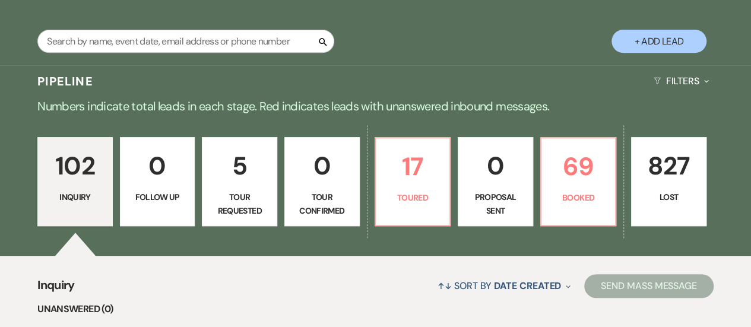
scroll to position [253, 0]
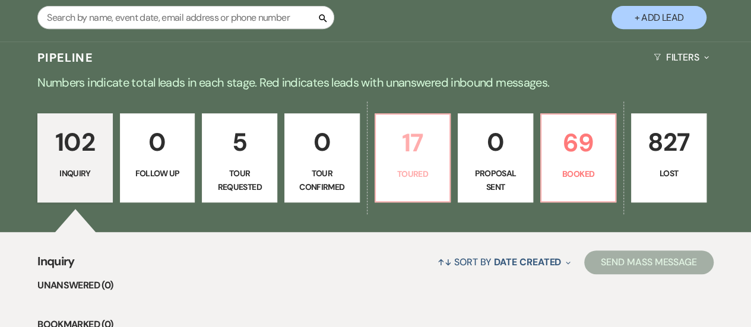
click at [404, 167] on p "Toured" at bounding box center [413, 173] width 60 height 13
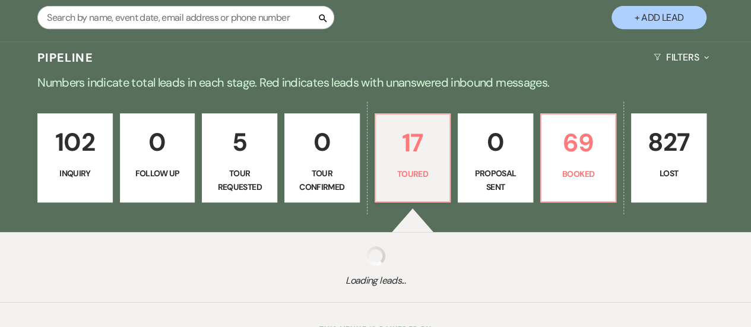
select select "5"
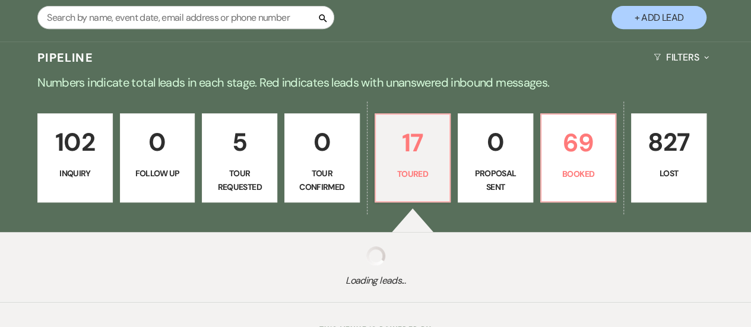
select select "5"
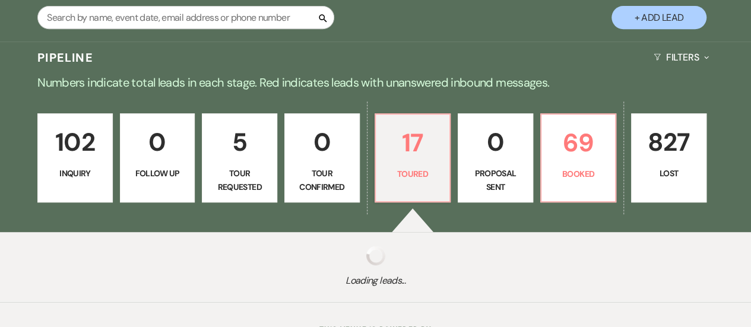
select select "5"
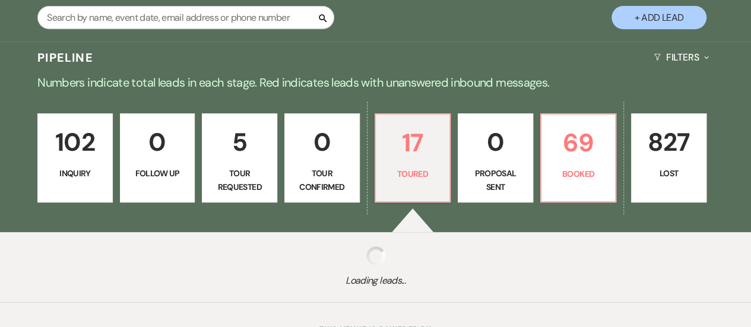
select select "5"
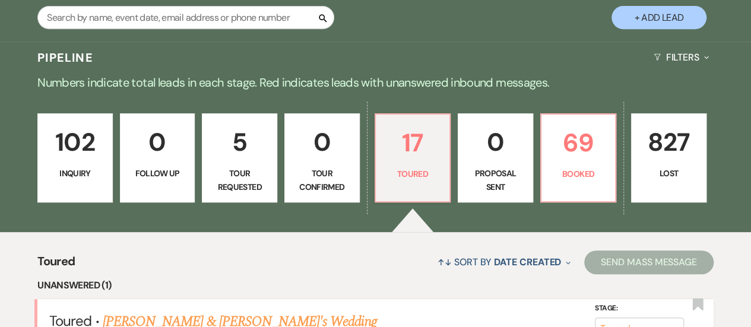
click at [223, 311] on link "[PERSON_NAME] & [PERSON_NAME]'s Wedding" at bounding box center [240, 321] width 274 height 21
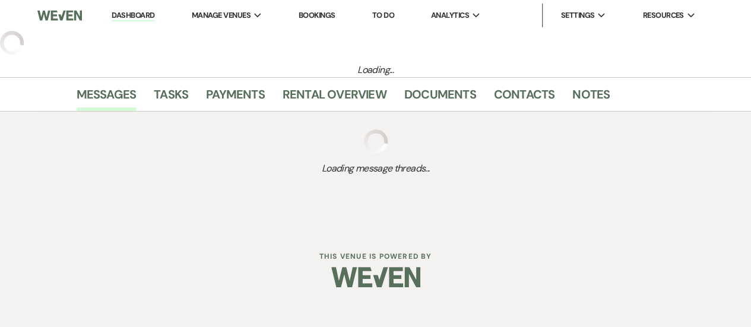
select select "5"
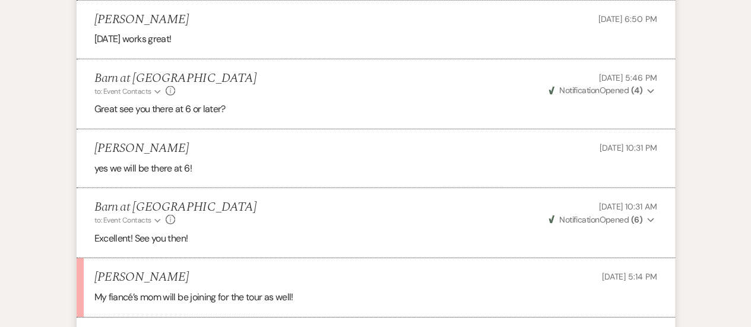
scroll to position [4093, 0]
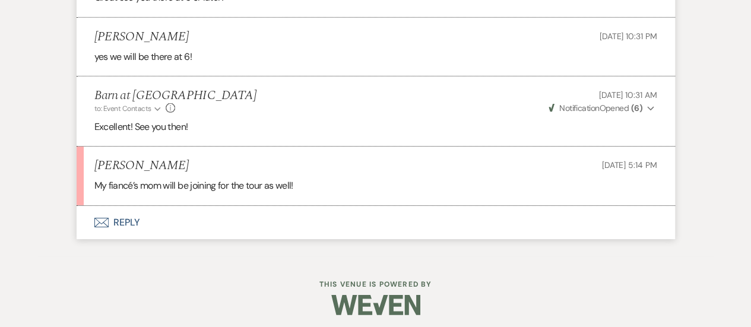
click at [128, 215] on button "Envelope Reply" at bounding box center [376, 222] width 598 height 33
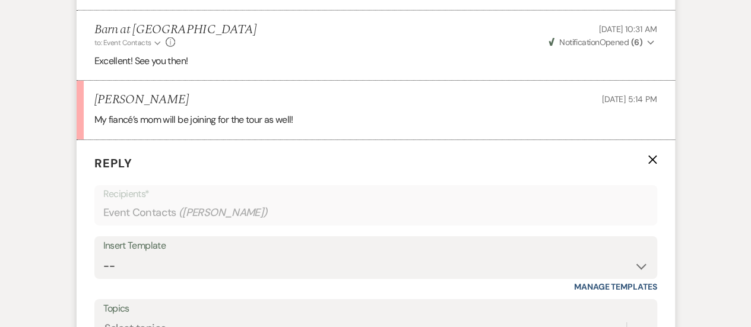
scroll to position [4252, 0]
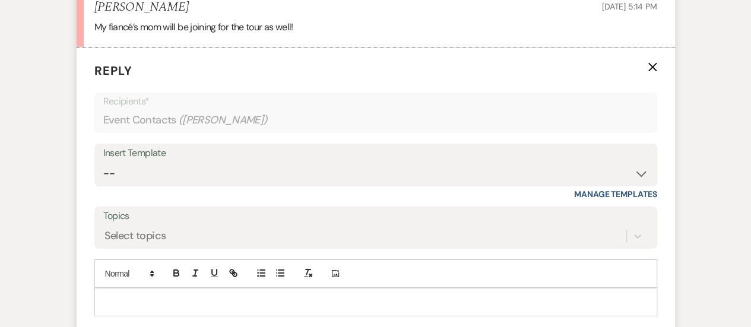
click at [126, 288] on div at bounding box center [375, 301] width 561 height 27
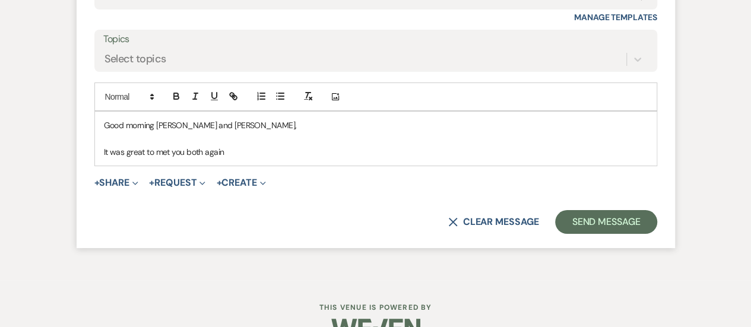
scroll to position [4441, 0]
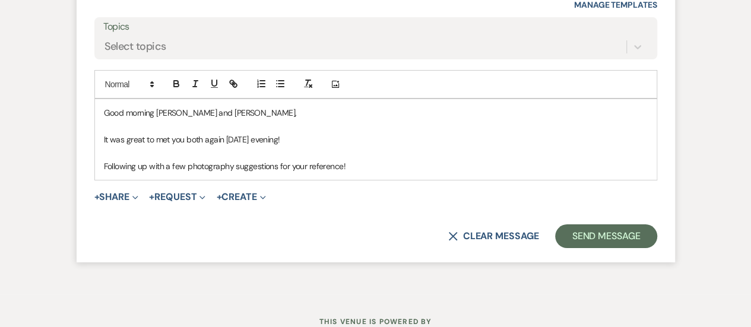
drag, startPoint x: 361, startPoint y: 158, endPoint x: 91, endPoint y: 97, distance: 277.4
click at [91, 97] on form "Reply X Draft saved! Recipients* Event Contacts ( [PERSON_NAME] ) Insert Templa…" at bounding box center [376, 60] width 598 height 404
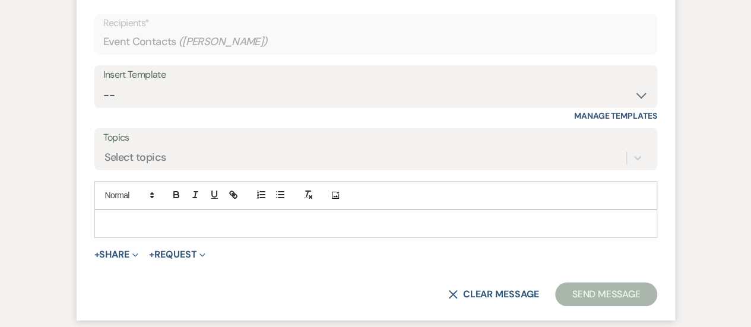
scroll to position [4330, 0]
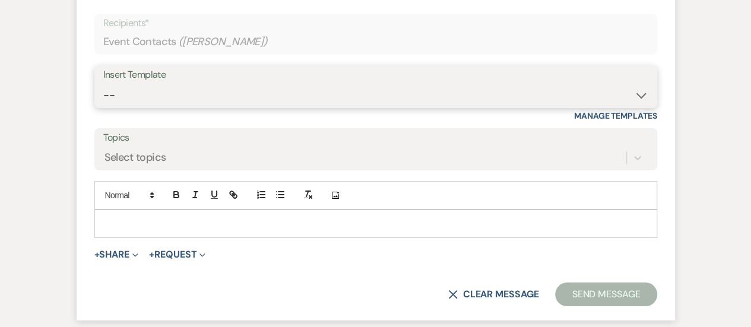
click at [113, 88] on select "-- Weven Planning Portal Introduction (Booked Events) Tour Request Response Fol…" at bounding box center [375, 95] width 545 height 23
select select "285"
click at [103, 84] on select "-- Weven Planning Portal Introduction (Booked Events) Tour Request Response Fol…" at bounding box center [375, 95] width 545 height 23
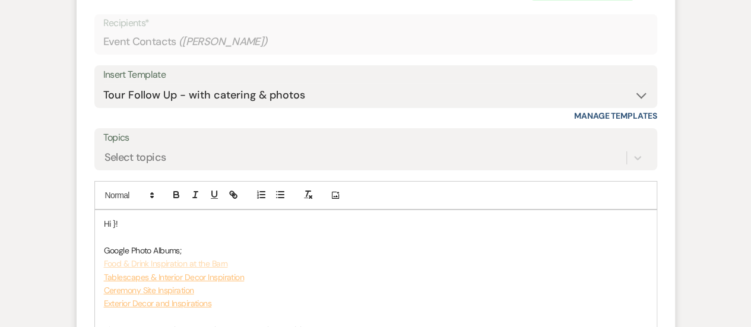
drag, startPoint x: 133, startPoint y: 217, endPoint x: 50, endPoint y: 219, distance: 83.1
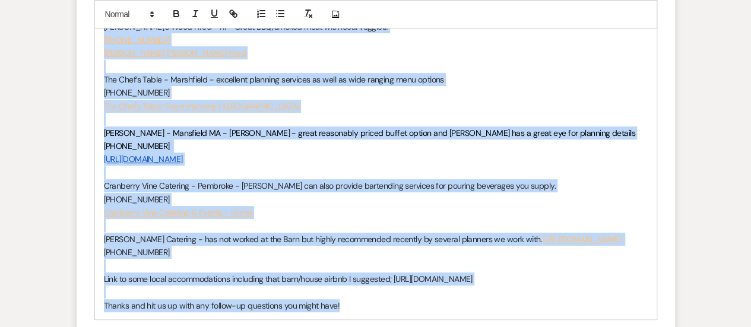
scroll to position [4903, 0]
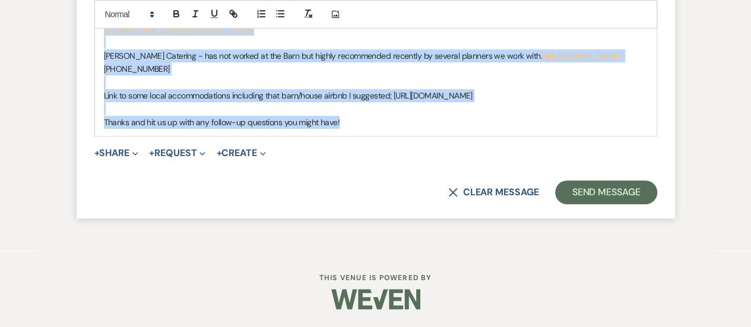
drag, startPoint x: 103, startPoint y: 150, endPoint x: 516, endPoint y: 100, distance: 415.5
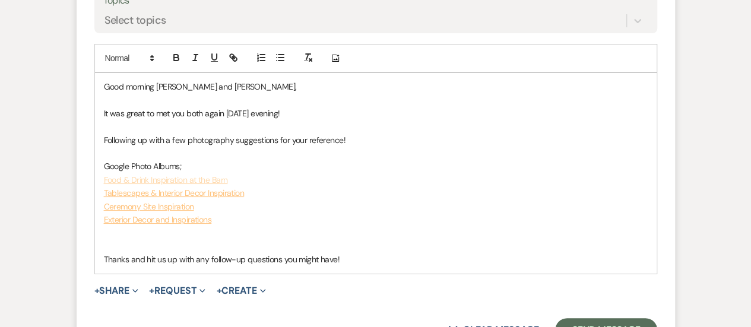
scroll to position [4447, 0]
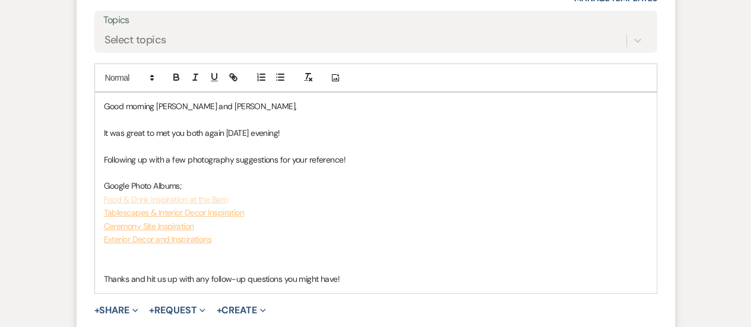
click at [134, 132] on p "It was great to met you both again [DATE] evening!" at bounding box center [376, 132] width 544 height 13
click at [102, 144] on div "Good morning [PERSON_NAME] and [PERSON_NAME], It was great to met you both agai…" at bounding box center [375, 193] width 561 height 200
click at [349, 155] on p "Following up with a few photography suggestions for your reference!" at bounding box center [376, 159] width 544 height 13
click at [457, 153] on p "Following up with a few photography suggestions for your reference! Also resent…" at bounding box center [376, 159] width 544 height 13
click at [538, 153] on p "Following up with a few photography suggestions for your reference! Also resent…" at bounding box center [376, 159] width 544 height 13
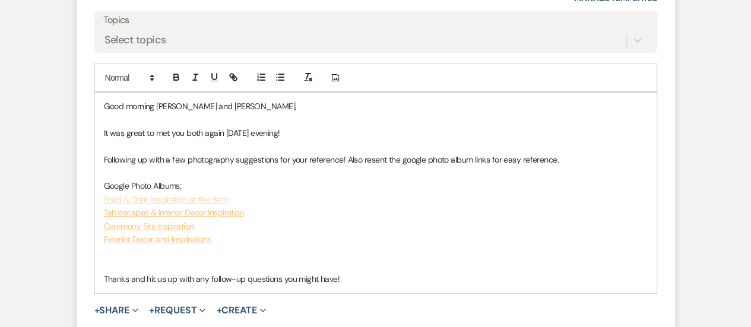
click at [141, 166] on p at bounding box center [376, 172] width 544 height 13
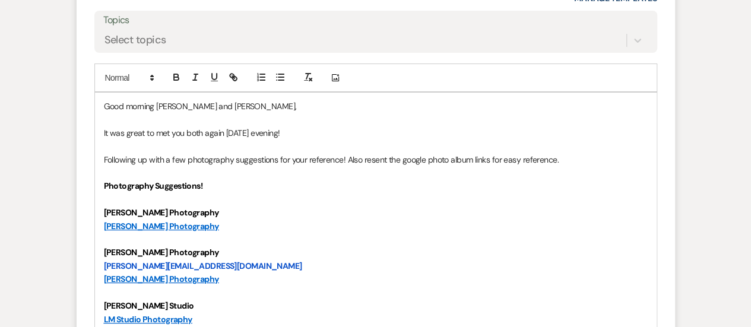
click at [141, 170] on p at bounding box center [376, 172] width 544 height 13
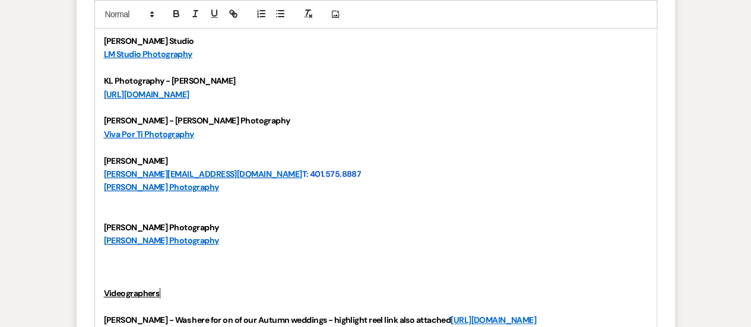
scroll to position [4706, 0]
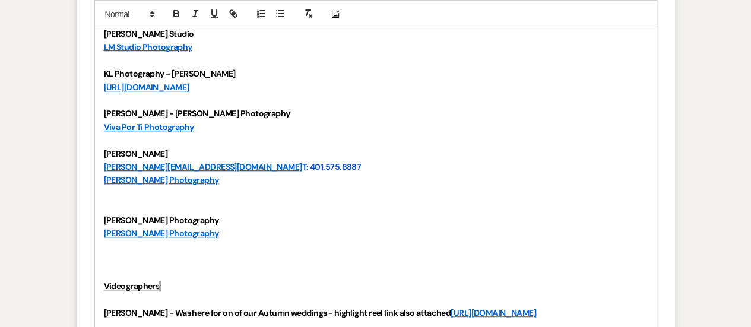
click at [126, 200] on p at bounding box center [376, 206] width 544 height 13
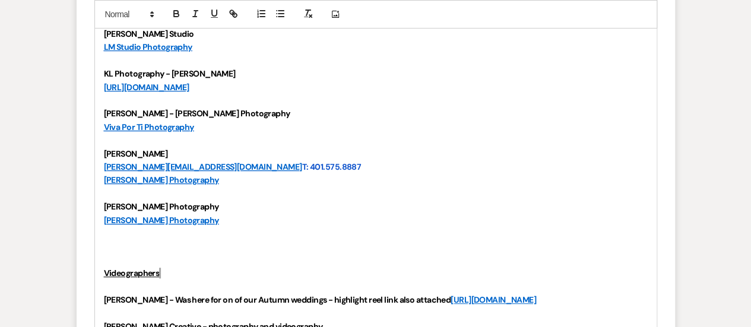
click at [116, 253] on p at bounding box center [376, 259] width 544 height 13
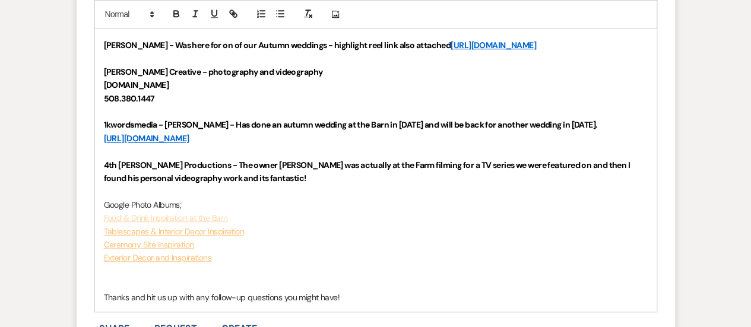
scroll to position [4941, 0]
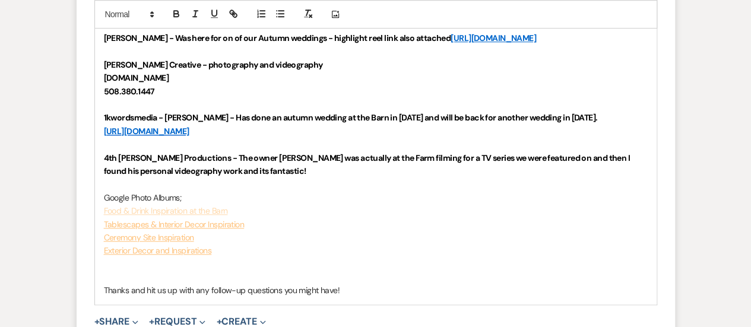
click at [166, 263] on p at bounding box center [376, 264] width 544 height 13
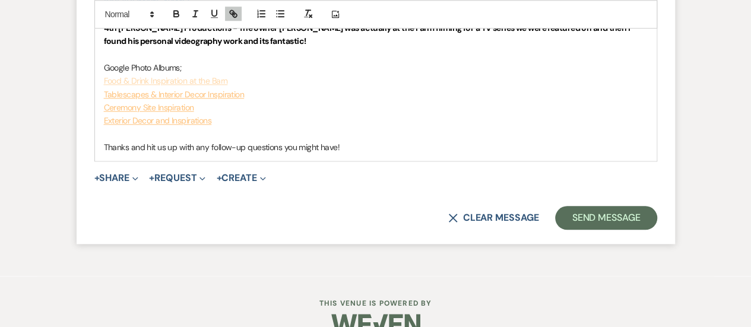
scroll to position [5089, 0]
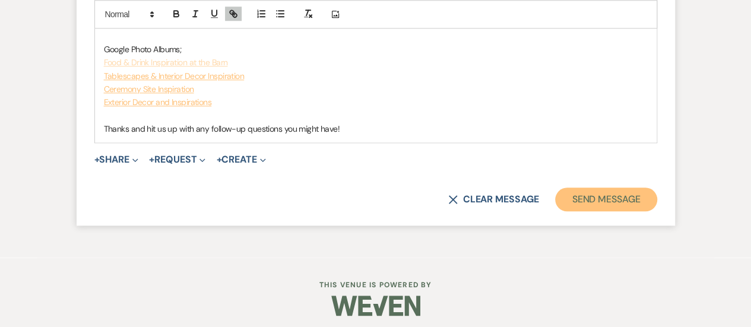
click at [590, 192] on button "Send Message" at bounding box center [605, 200] width 101 height 24
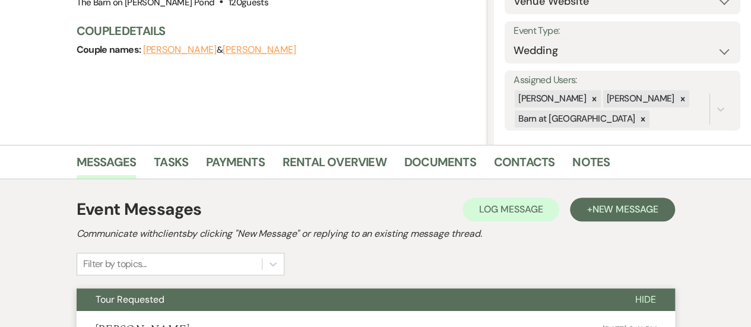
scroll to position [0, 0]
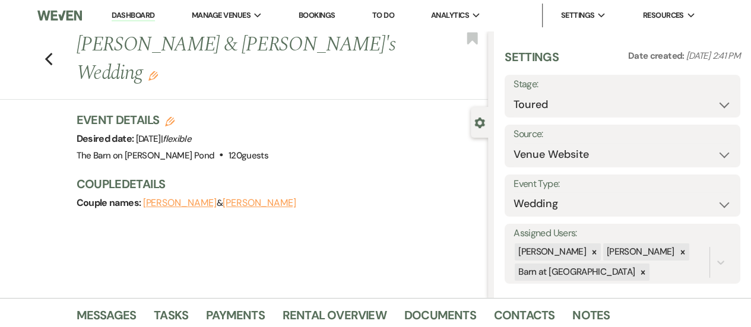
click at [153, 9] on li "Dashboard" at bounding box center [133, 16] width 55 height 24
click at [141, 14] on link "Dashboard" at bounding box center [133, 15] width 43 height 11
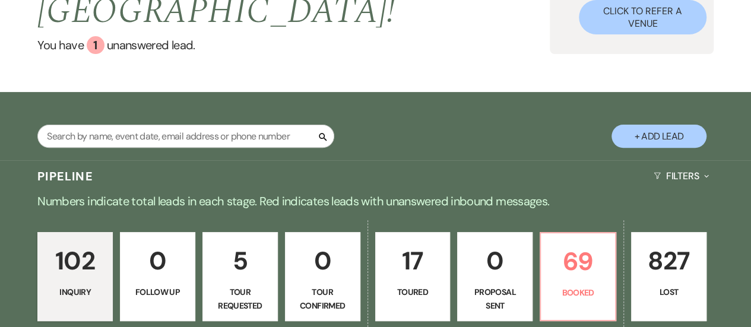
scroll to position [174, 0]
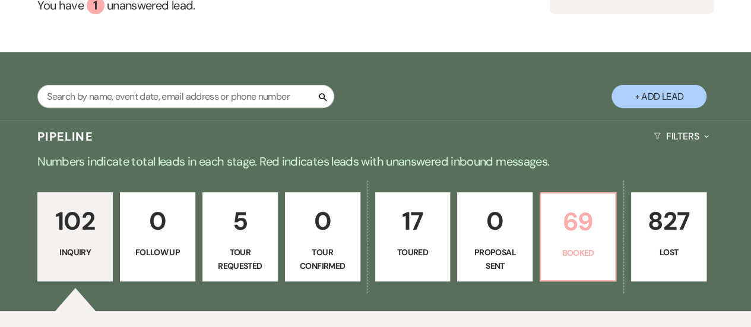
click at [607, 246] on p "Booked" at bounding box center [578, 252] width 60 height 13
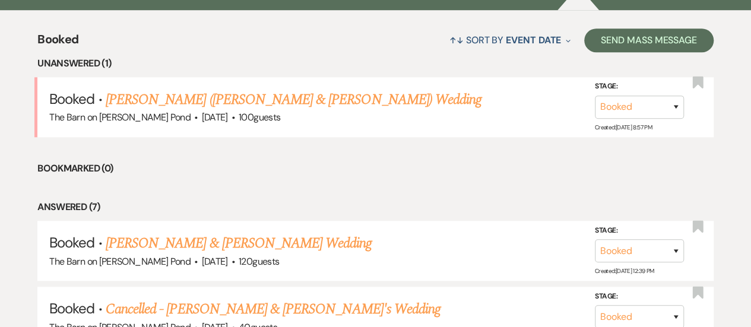
scroll to position [399, 0]
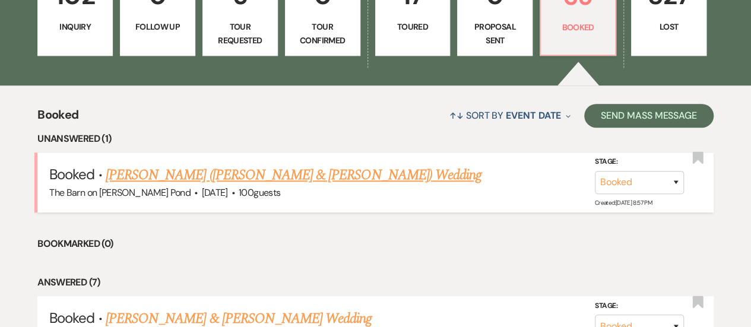
click at [146, 164] on link "[PERSON_NAME] ([PERSON_NAME] & [PERSON_NAME]) Wedding" at bounding box center [294, 174] width 376 height 21
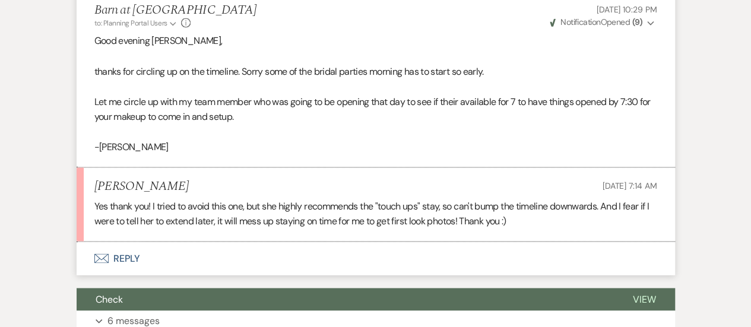
scroll to position [874, 0]
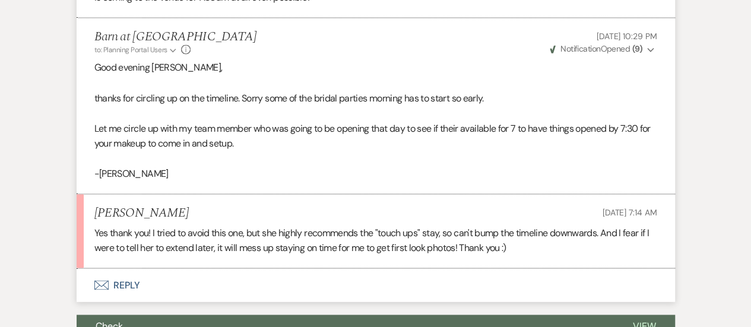
click at [128, 268] on button "Envelope Reply" at bounding box center [376, 284] width 598 height 33
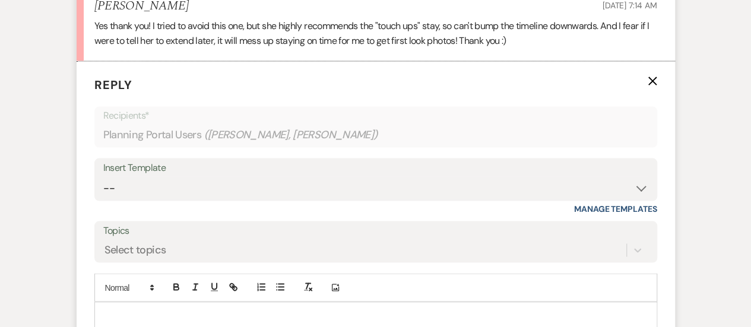
scroll to position [1094, 0]
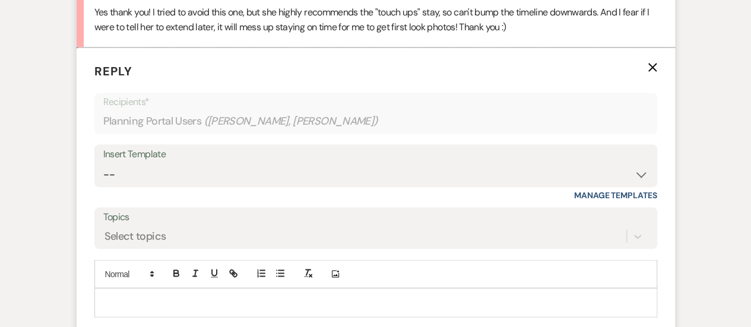
click at [587, 296] on p at bounding box center [376, 302] width 544 height 13
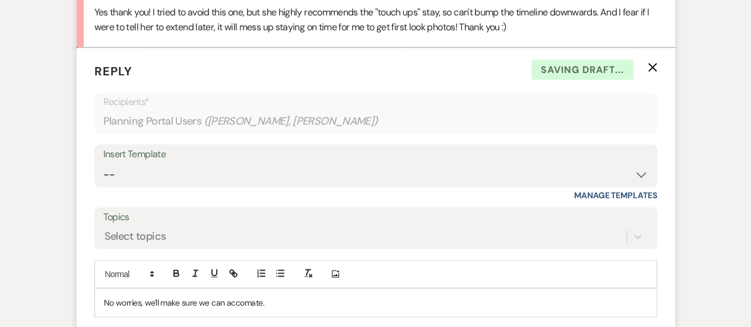
click at [250, 296] on p "No worries, we'll make sure we can accomate." at bounding box center [376, 302] width 544 height 13
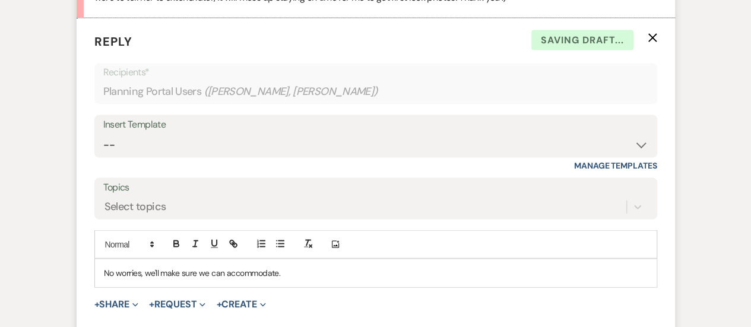
scroll to position [1130, 0]
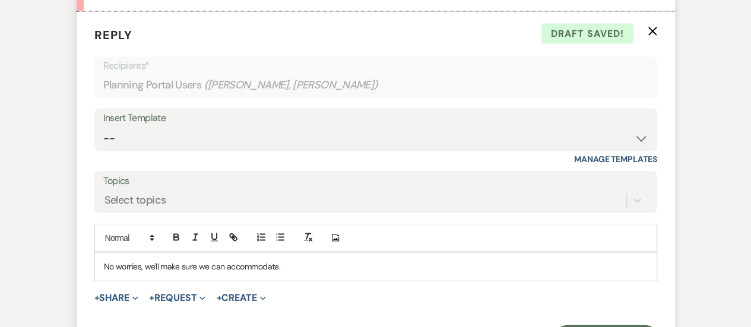
click at [315, 260] on p "No worries, we'll make sure we can accommodate." at bounding box center [376, 266] width 544 height 13
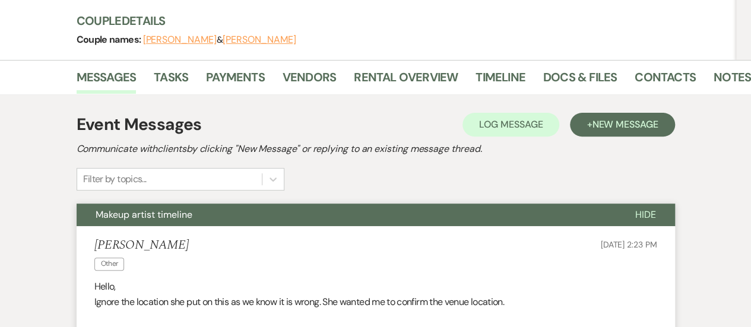
scroll to position [161, 0]
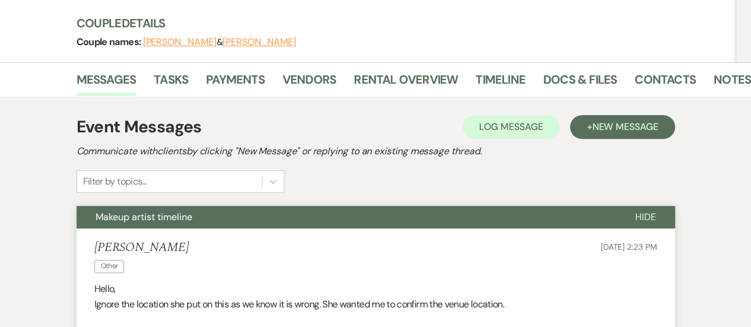
click at [697, 68] on li "Contacts" at bounding box center [673, 82] width 79 height 28
click at [713, 70] on link "Notes" at bounding box center [731, 83] width 37 height 26
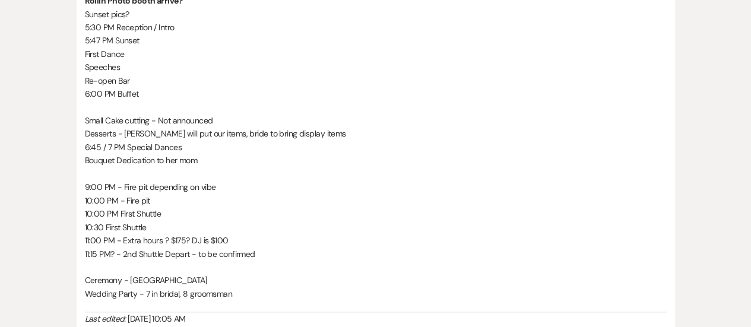
scroll to position [1031, 0]
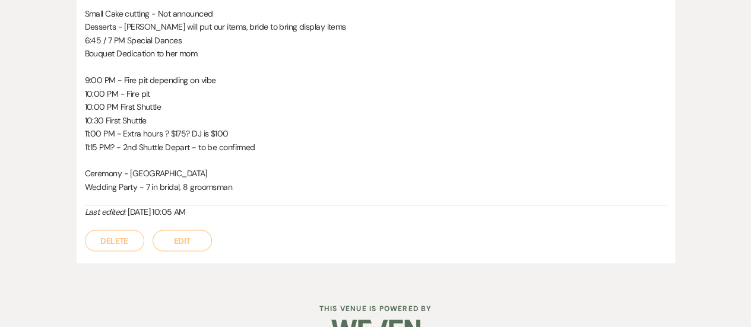
click at [190, 230] on button "Edit" at bounding box center [182, 240] width 59 height 21
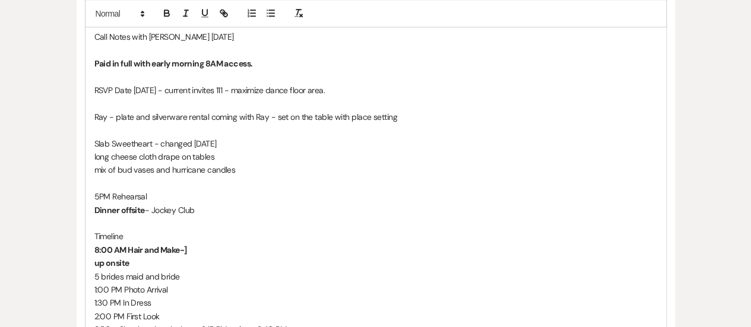
scroll to position [589, 0]
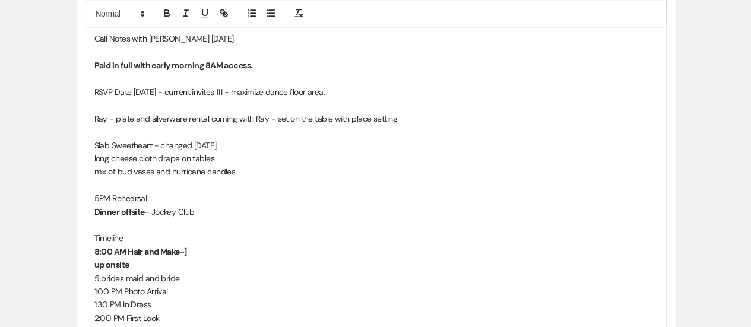
click at [98, 246] on strong "8:00 AM Hair and Make-]" at bounding box center [140, 251] width 93 height 11
click at [166, 258] on p "up onsite" at bounding box center [375, 264] width 563 height 13
click at [190, 245] on p "7:30 AM Hair and Make-]" at bounding box center [375, 251] width 563 height 13
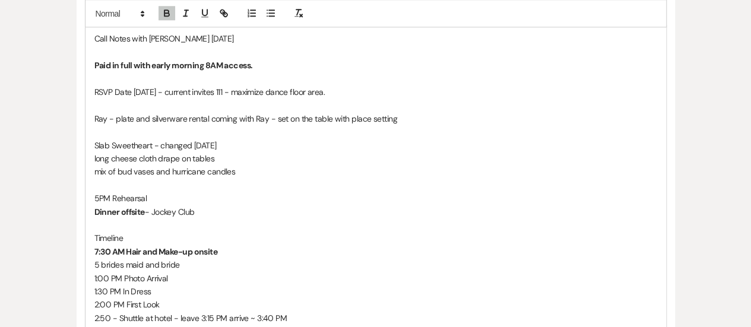
click at [237, 245] on p "7:30 AM Hair and Make-up onsite" at bounding box center [375, 251] width 563 height 13
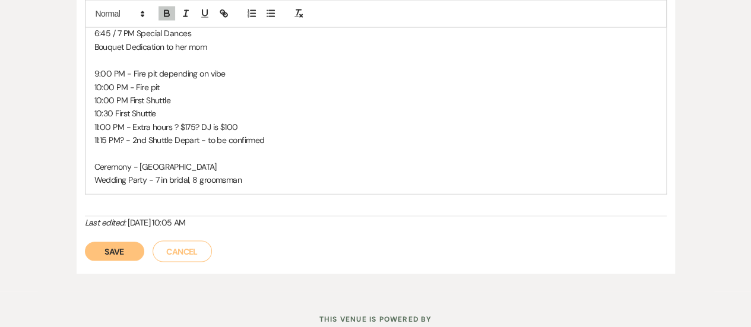
scroll to position [1069, 0]
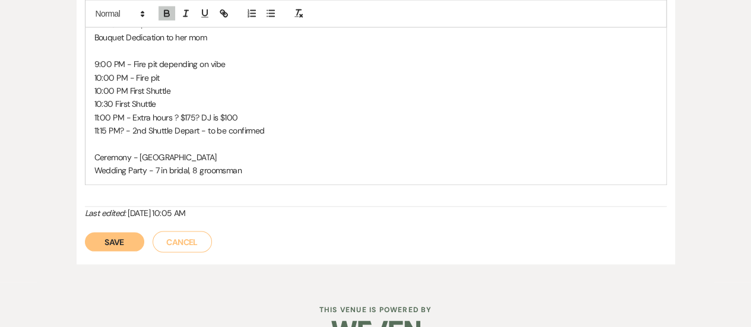
click at [119, 232] on button "Save" at bounding box center [114, 241] width 59 height 19
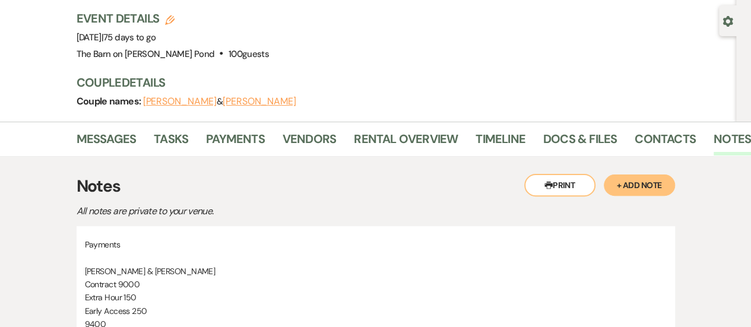
scroll to position [0, 0]
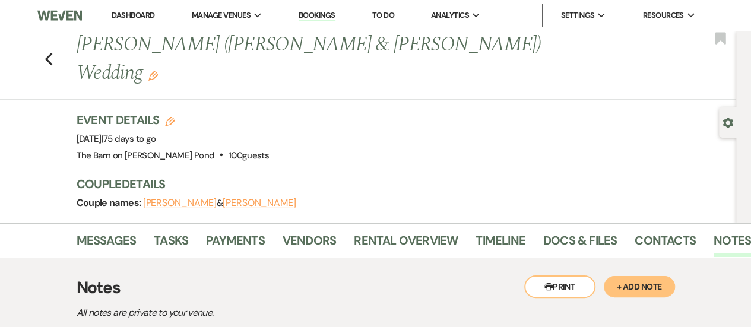
click at [134, 14] on link "Dashboard" at bounding box center [133, 15] width 43 height 10
